Goal: Task Accomplishment & Management: Manage account settings

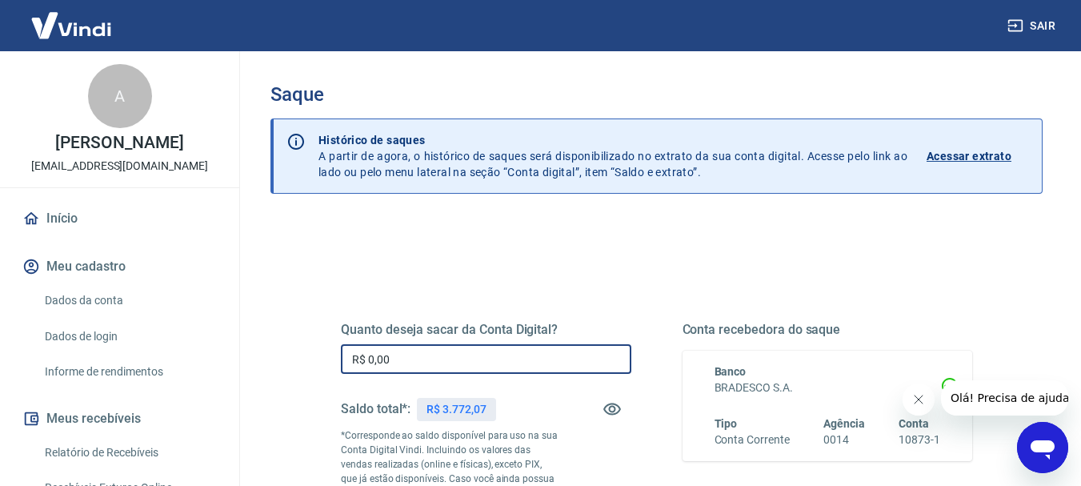
click at [486, 365] on input "R$ 0,00" at bounding box center [486, 359] width 291 height 30
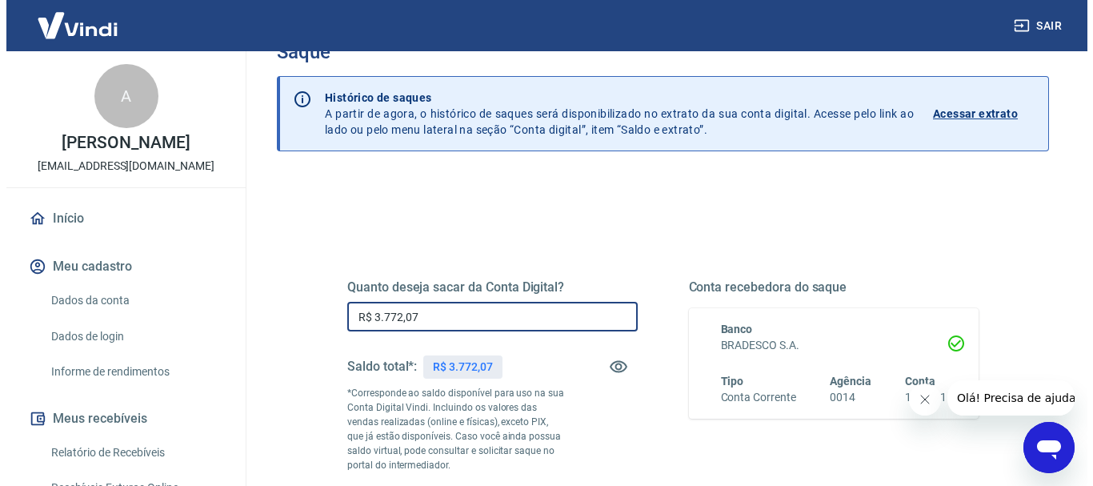
scroll to position [160, 0]
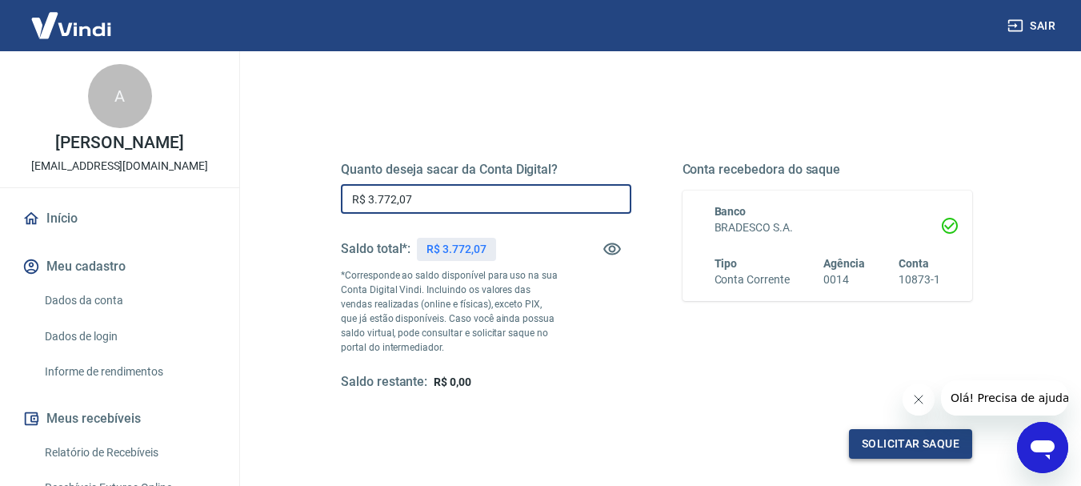
type input "R$ 3.772,07"
click at [883, 440] on button "Solicitar saque" at bounding box center [910, 444] width 123 height 30
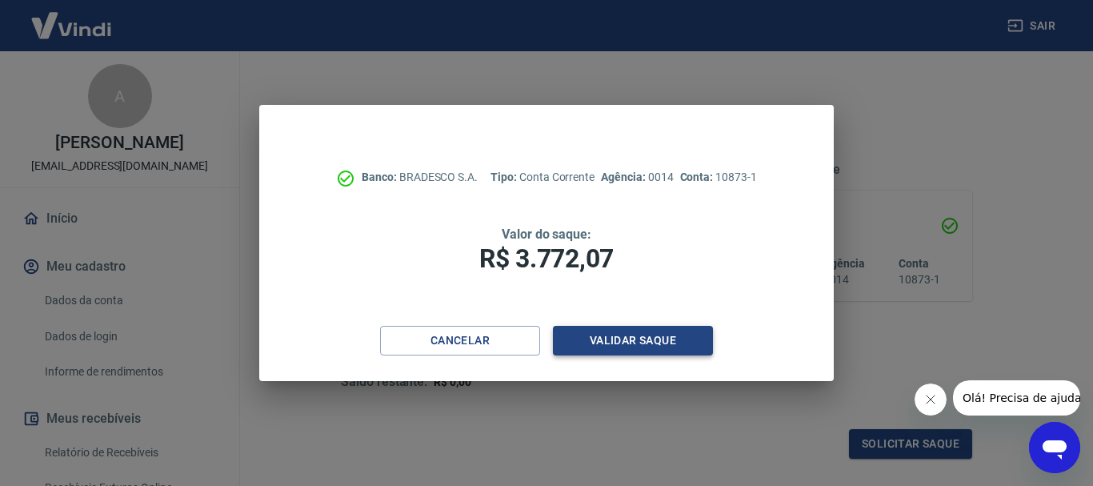
click at [618, 336] on button "Validar saque" at bounding box center [633, 341] width 160 height 30
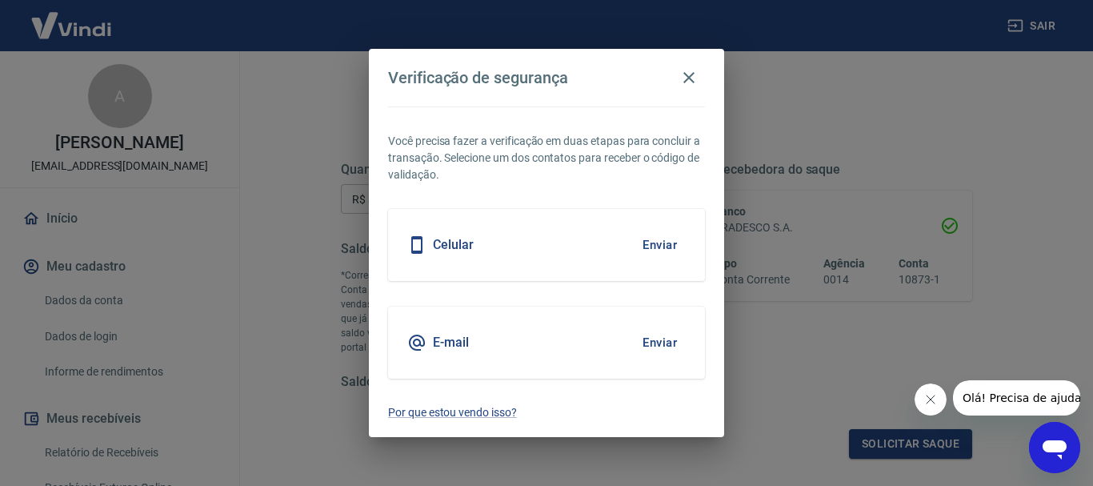
click at [659, 342] on button "Enviar" at bounding box center [660, 343] width 52 height 34
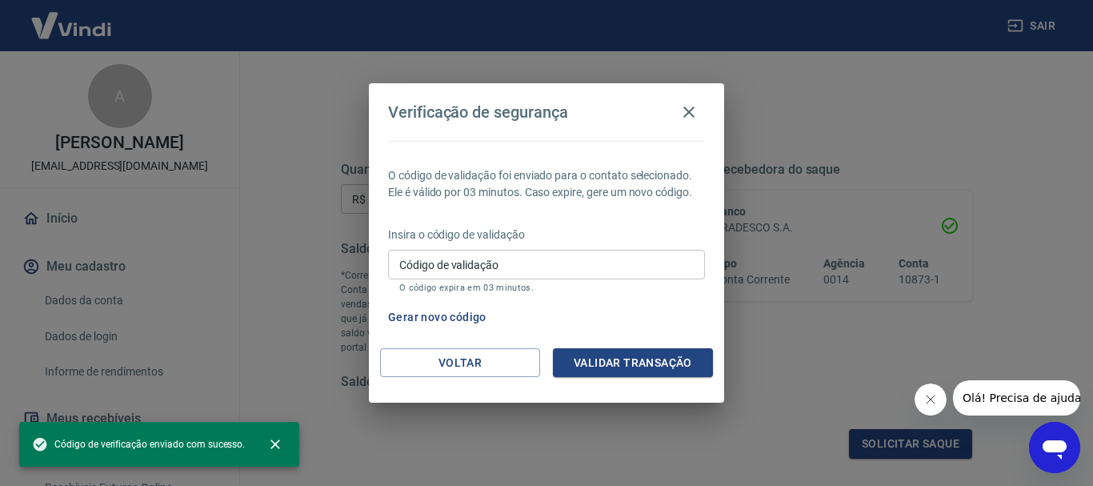
click at [654, 331] on div "Gerar novo código" at bounding box center [543, 318] width 323 height 30
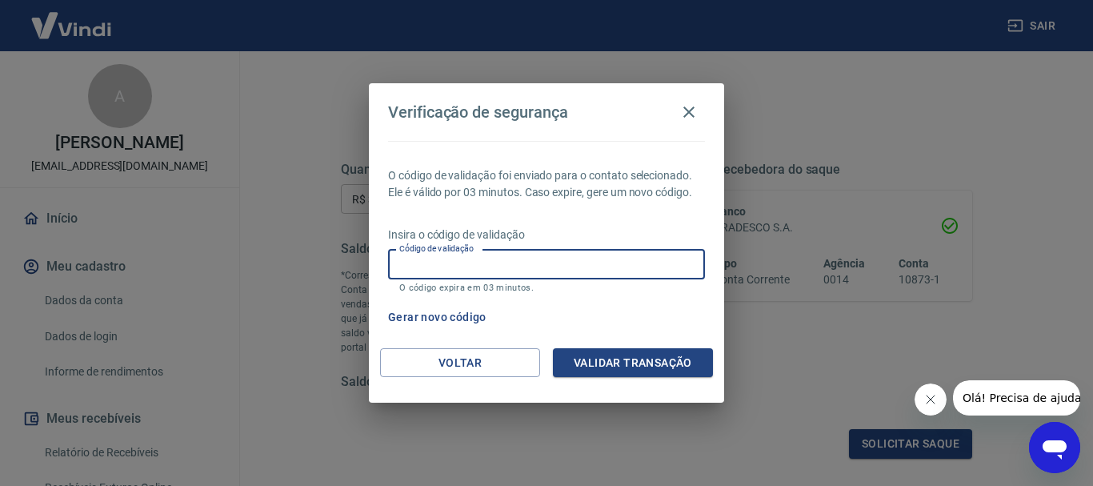
click at [694, 269] on input "Código de validação" at bounding box center [546, 265] width 317 height 30
type input "491784"
click at [575, 361] on button "Validar transação" at bounding box center [633, 363] width 160 height 30
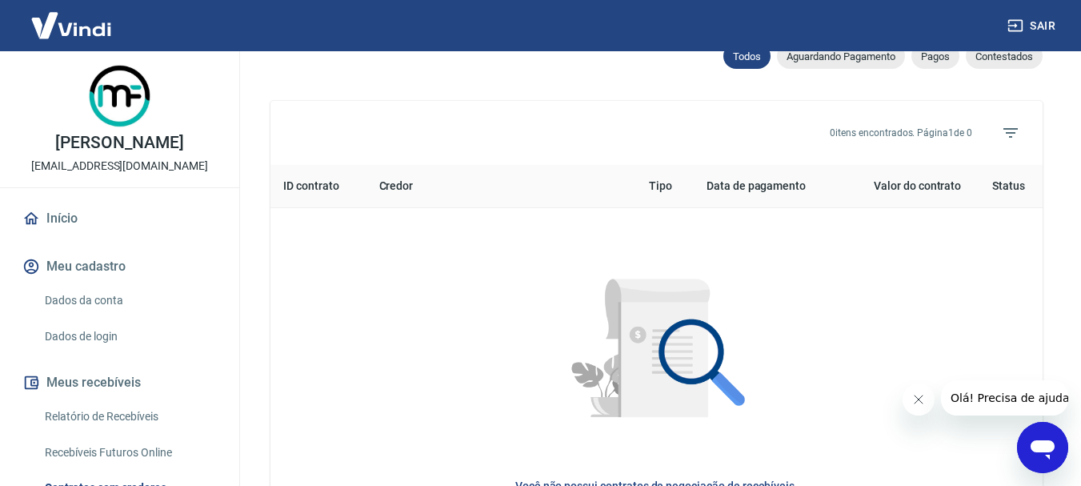
click at [70, 236] on link "Início" at bounding box center [119, 218] width 201 height 35
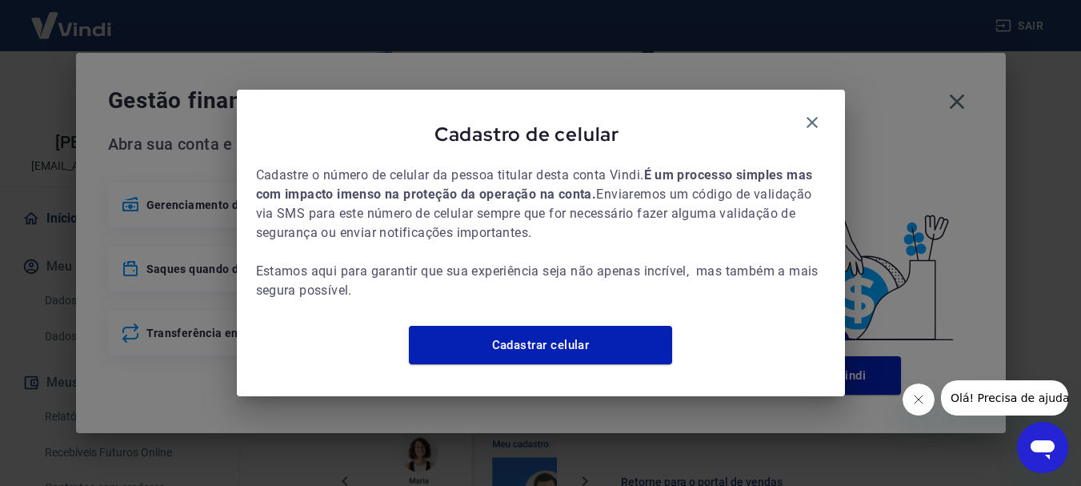
scroll to position [574, 0]
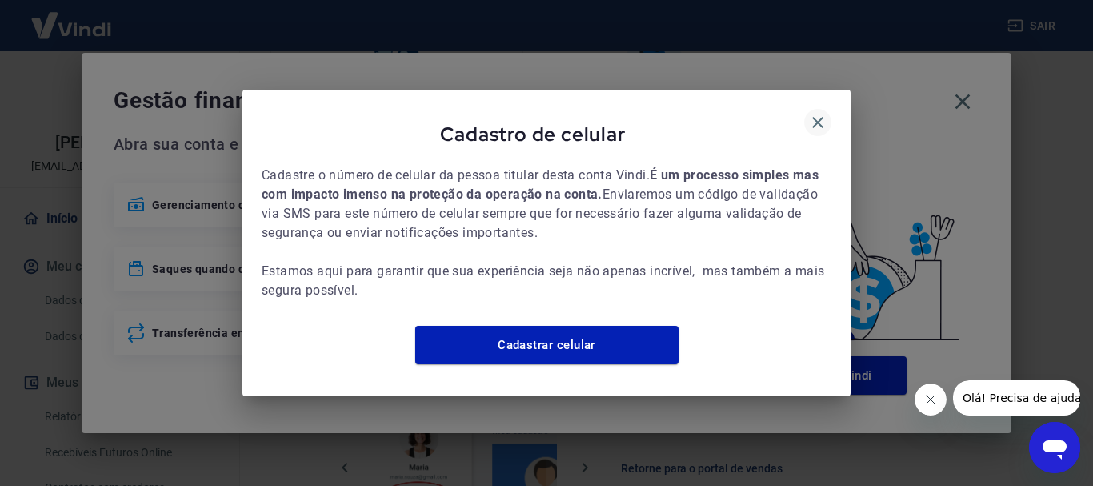
click at [821, 117] on icon "button" at bounding box center [817, 122] width 11 height 11
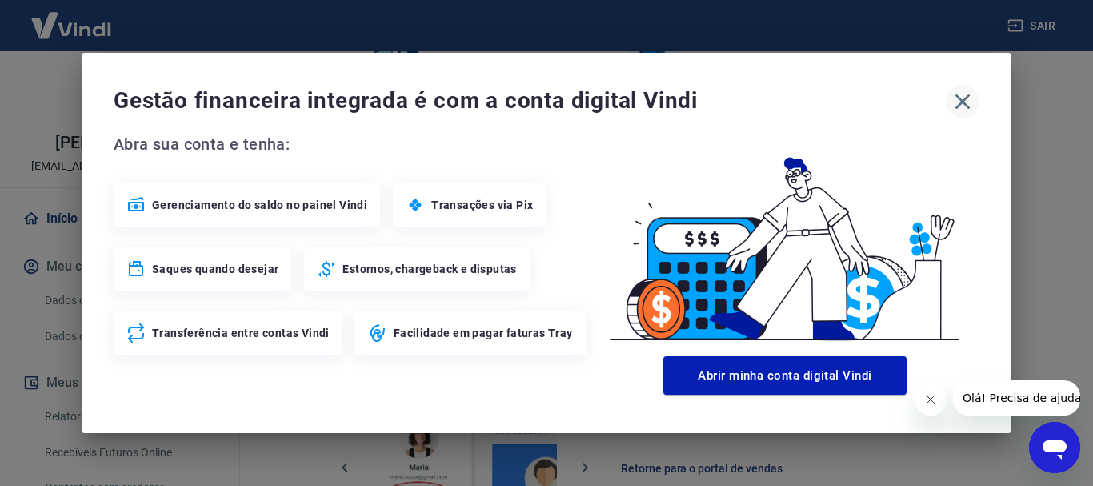
click at [968, 98] on icon "button" at bounding box center [963, 101] width 15 height 15
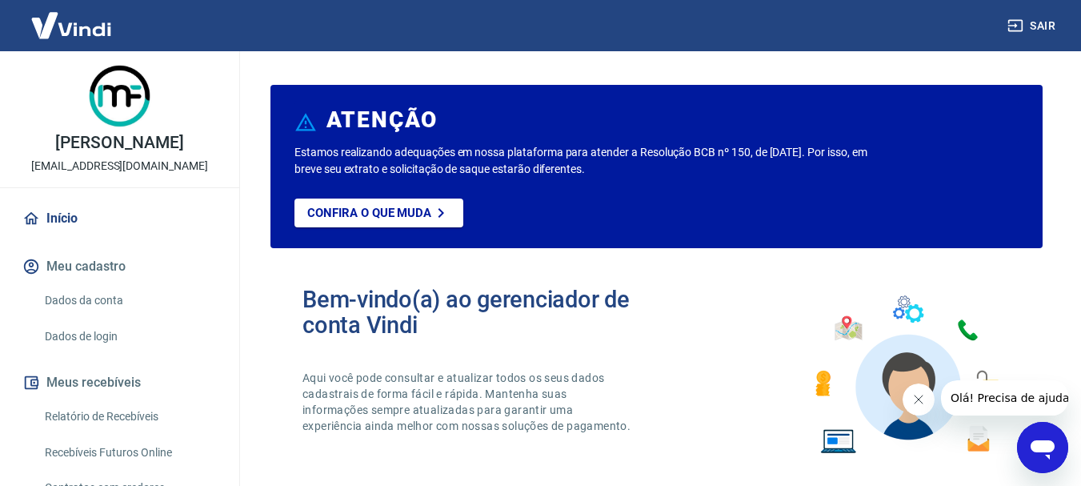
scroll to position [0, 0]
